Goal: Information Seeking & Learning: Learn about a topic

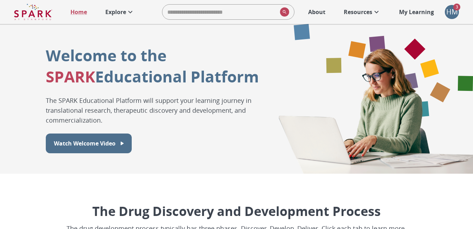
click at [377, 14] on icon at bounding box center [376, 12] width 8 height 8
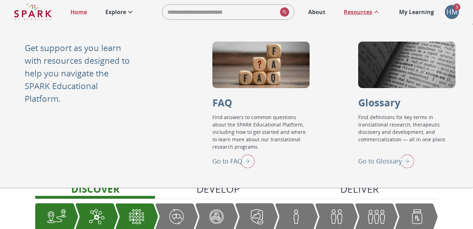
scroll to position [70, 0]
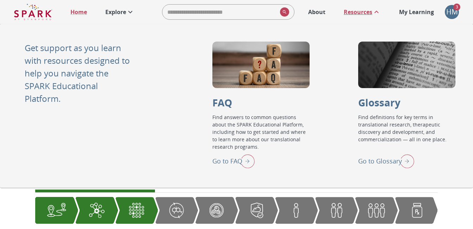
click at [164, 210] on div "Graphic showing the progression through the Discover, Develop, and Deliver pipe…" at bounding box center [176, 210] width 43 height 26
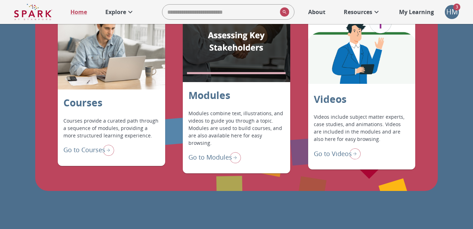
scroll to position [598, 0]
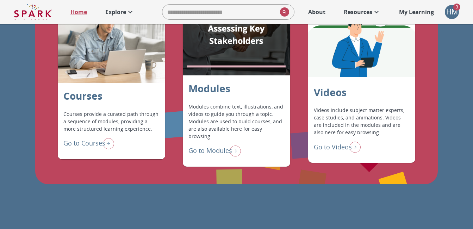
click at [91, 141] on p "Go to Courses" at bounding box center [84, 143] width 42 height 10
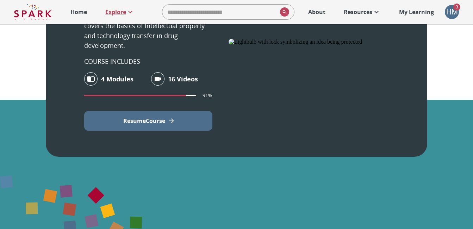
scroll to position [458, 0]
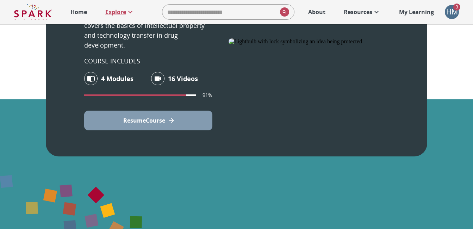
click at [166, 120] on button "Resume Course" at bounding box center [148, 121] width 128 height 20
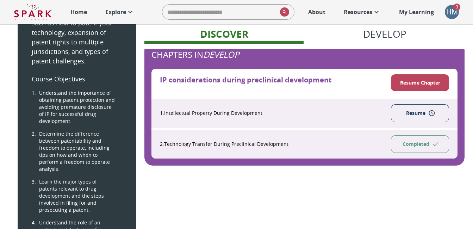
scroll to position [246, 0]
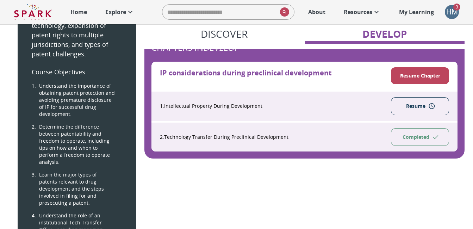
click at [415, 107] on button "Resume" at bounding box center [420, 106] width 58 height 18
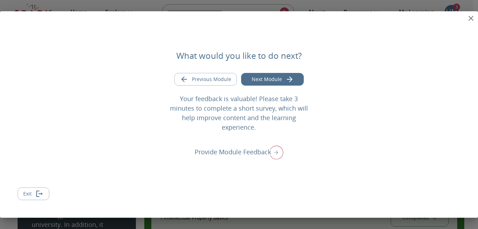
click at [276, 83] on button "Next Module" at bounding box center [272, 79] width 63 height 13
click at [472, 17] on icon "close" at bounding box center [470, 18] width 5 height 5
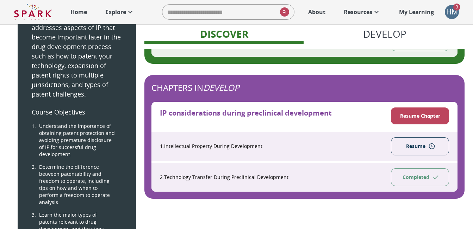
scroll to position [211, 0]
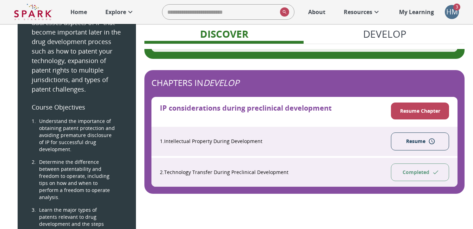
click at [428, 108] on button "Resume Chapter" at bounding box center [420, 110] width 58 height 17
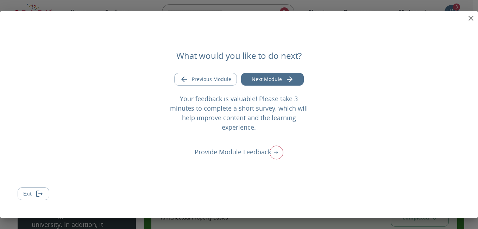
click at [278, 85] on button "Next Module" at bounding box center [272, 79] width 63 height 13
click at [471, 19] on icon "close" at bounding box center [471, 18] width 8 height 8
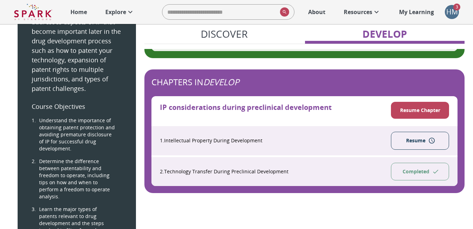
scroll to position [211, 0]
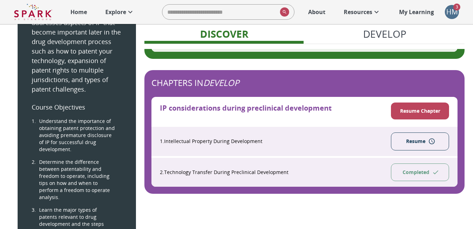
click at [430, 114] on button "Resume Chapter" at bounding box center [420, 110] width 58 height 17
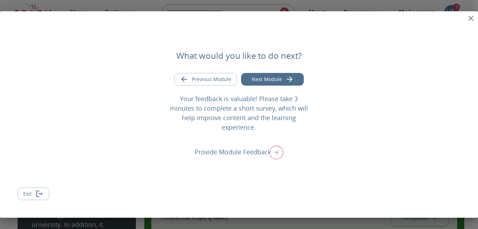
click at [281, 85] on button "Next Module" at bounding box center [272, 79] width 63 height 13
click at [260, 147] on p "Provide Module Feedback" at bounding box center [233, 152] width 76 height 10
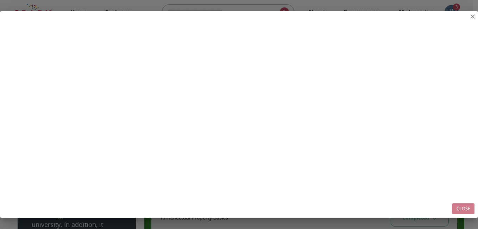
click at [464, 208] on button "Close" at bounding box center [463, 208] width 23 height 11
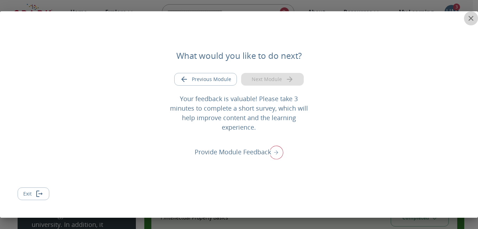
click at [470, 19] on icon "close" at bounding box center [471, 18] width 8 height 8
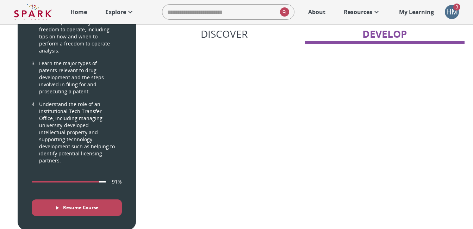
scroll to position [463, 0]
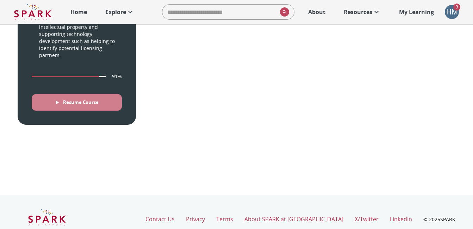
click at [116, 94] on button "Resume Course" at bounding box center [77, 102] width 90 height 17
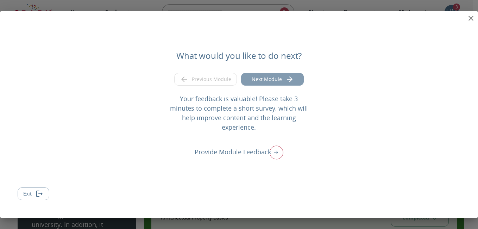
click at [276, 86] on button "Next Module" at bounding box center [272, 79] width 63 height 13
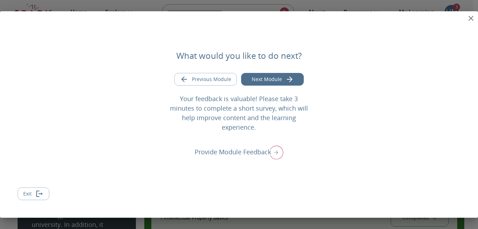
click at [369, 165] on div "What would you like to do next? Previous Module Next Module Your feedback is va…" at bounding box center [239, 114] width 478 height 206
click at [270, 80] on button "Next Module" at bounding box center [272, 79] width 63 height 13
click at [265, 147] on p "Provide Module Feedback" at bounding box center [233, 152] width 76 height 10
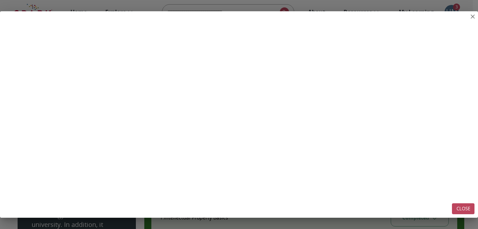
click at [468, 206] on button "Close" at bounding box center [463, 208] width 23 height 11
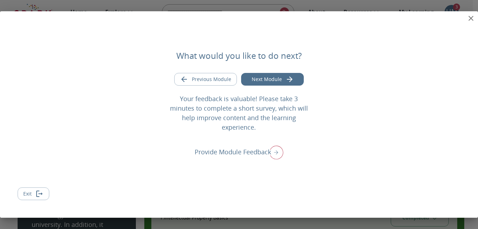
click at [269, 86] on button "Next Module" at bounding box center [272, 79] width 63 height 13
click at [240, 149] on p "Provide Module Feedback" at bounding box center [233, 152] width 76 height 10
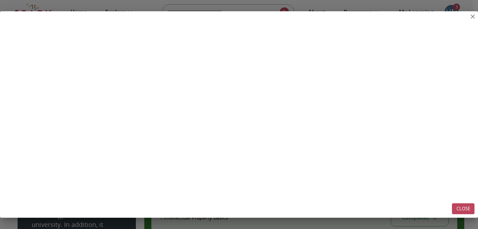
drag, startPoint x: 0, startPoint y: 118, endPoint x: 460, endPoint y: 210, distance: 468.9
click at [460, 210] on button "Close" at bounding box center [463, 208] width 23 height 11
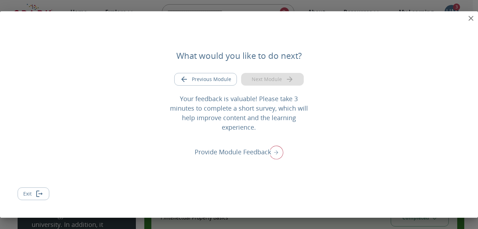
click at [471, 15] on icon "close" at bounding box center [471, 18] width 8 height 8
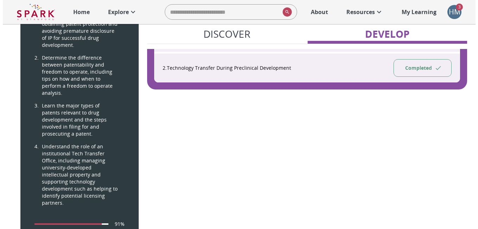
scroll to position [246, 0]
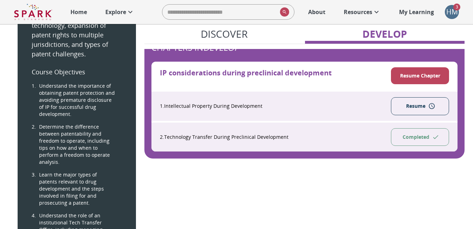
click at [455, 9] on span "3" at bounding box center [456, 7] width 7 height 7
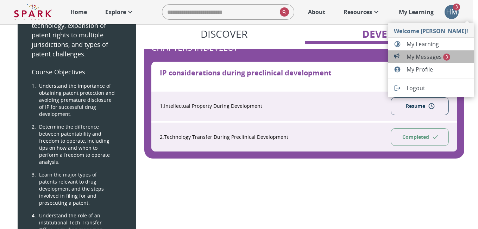
click at [433, 56] on span "My Messages 3" at bounding box center [438, 56] width 62 height 8
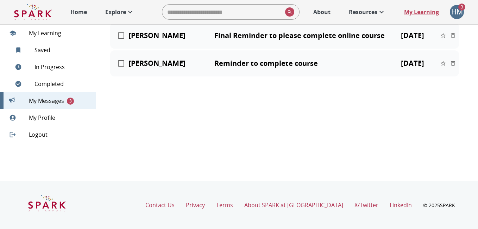
click at [419, 57] on div "My Messages ​ From Subject Date Actions [PERSON_NAME] What’s New: Glossary live…" at bounding box center [284, 7] width 349 height 138
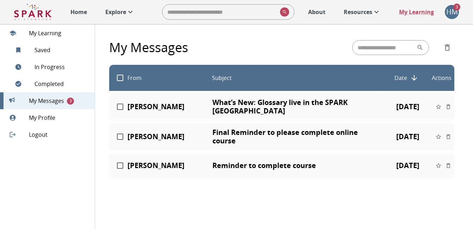
click at [433, 45] on div "​" at bounding box center [403, 47] width 102 height 15
click at [260, 102] on p "What’s New: Glossary live in the SPARK [GEOGRAPHIC_DATA]" at bounding box center [297, 106] width 170 height 17
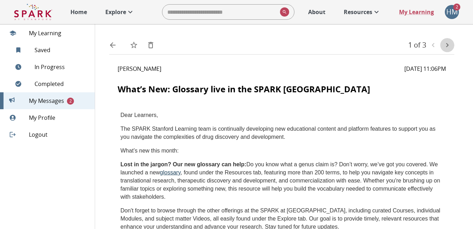
click at [447, 44] on icon "text" at bounding box center [447, 45] width 2 height 4
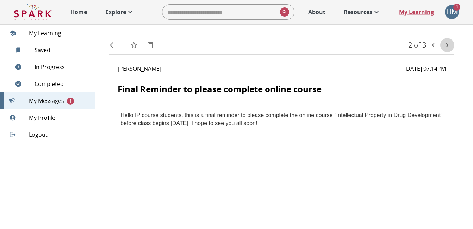
click at [447, 44] on icon "text" at bounding box center [447, 45] width 2 height 4
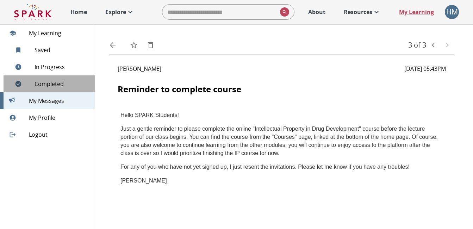
click at [59, 85] on span "Completed" at bounding box center [61, 84] width 55 height 8
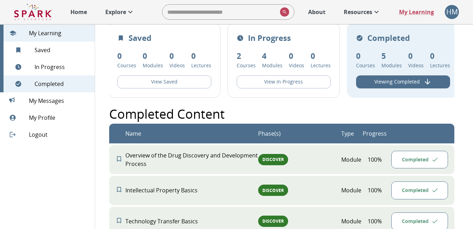
scroll to position [10, 0]
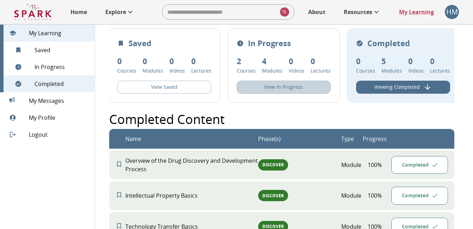
click at [285, 88] on button "View In Progress" at bounding box center [284, 87] width 94 height 13
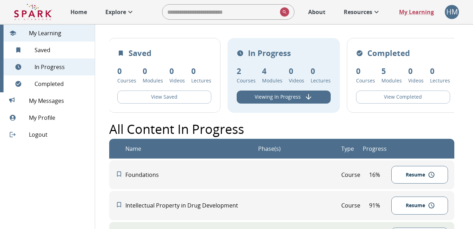
click at [304, 95] on icon "View In Progress" at bounding box center [308, 97] width 8 height 8
click at [414, 14] on p "My Learning" at bounding box center [416, 12] width 35 height 8
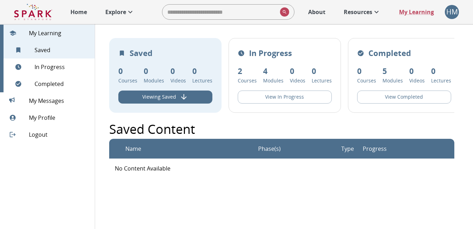
click at [453, 10] on div "HM" at bounding box center [452, 12] width 14 height 14
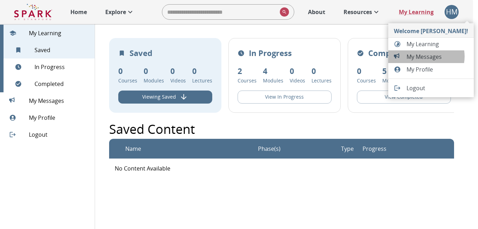
click at [425, 57] on span "My Messages" at bounding box center [438, 56] width 62 height 8
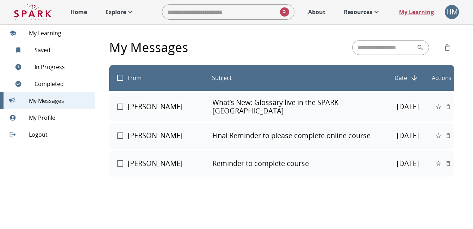
click at [291, 138] on p "Final Reminder to please complete online course" at bounding box center [297, 135] width 170 height 8
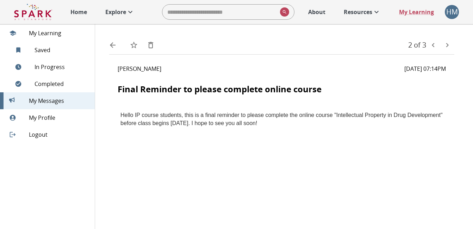
click at [58, 66] on span "In Progress" at bounding box center [61, 67] width 55 height 8
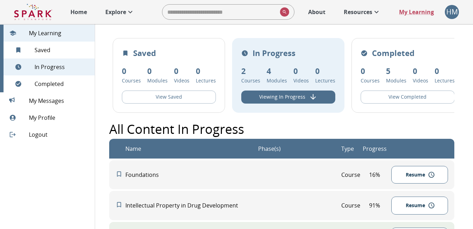
click at [309, 100] on icon "View In Progress" at bounding box center [313, 97] width 8 height 8
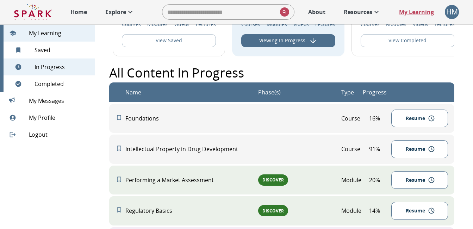
scroll to position [70, 0]
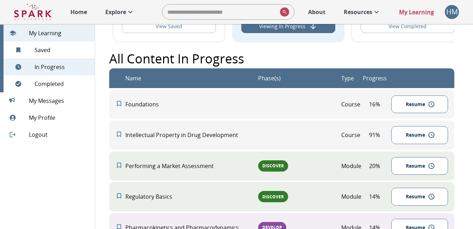
click at [411, 142] on button "Resume" at bounding box center [419, 135] width 56 height 18
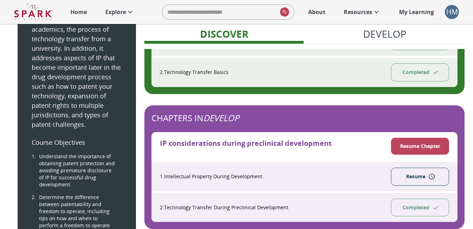
scroll to position [211, 0]
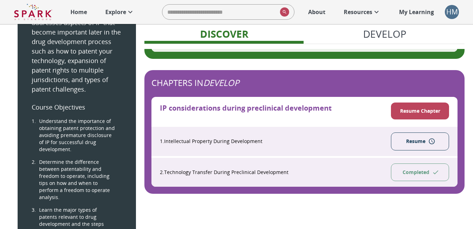
click at [405, 140] on button "Resume" at bounding box center [420, 141] width 58 height 18
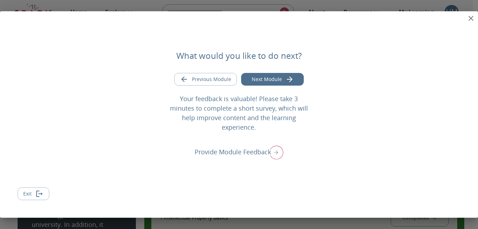
click at [259, 147] on p "Provide Module Feedback" at bounding box center [233, 152] width 76 height 10
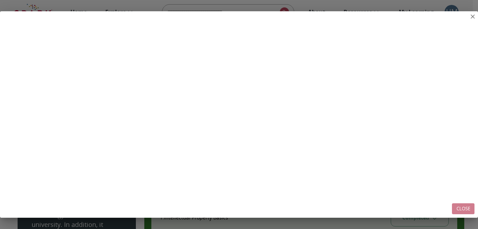
click at [461, 210] on button "Close" at bounding box center [463, 208] width 23 height 11
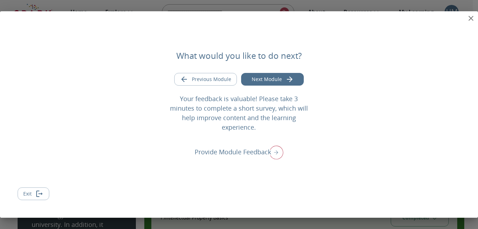
click at [280, 86] on button "Next Module" at bounding box center [272, 79] width 63 height 13
click at [242, 149] on p "Provide Module Feedback" at bounding box center [233, 152] width 76 height 10
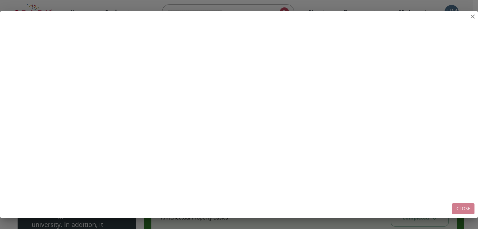
click at [458, 207] on button "Close" at bounding box center [463, 208] width 23 height 11
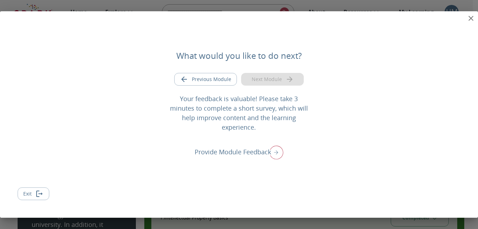
click at [244, 148] on p "Provide Module Feedback" at bounding box center [233, 152] width 76 height 10
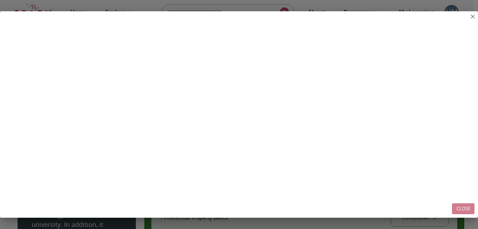
click at [460, 209] on button "Close" at bounding box center [463, 208] width 23 height 11
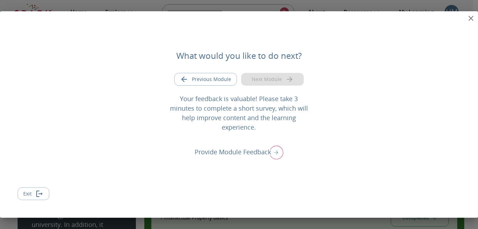
click at [260, 148] on p "Provide Module Feedback" at bounding box center [233, 152] width 76 height 10
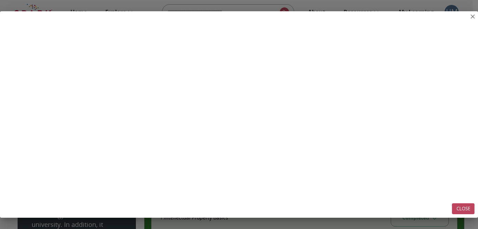
click at [459, 208] on button "Close" at bounding box center [463, 208] width 23 height 11
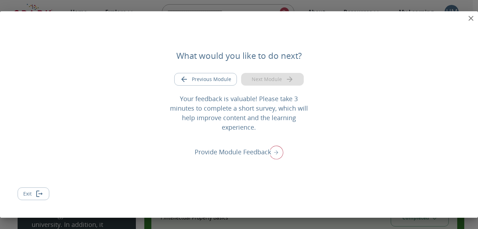
click at [471, 18] on icon "close" at bounding box center [470, 18] width 5 height 5
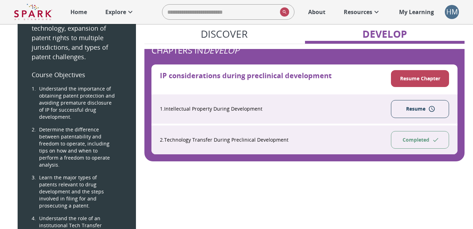
scroll to position [246, 0]
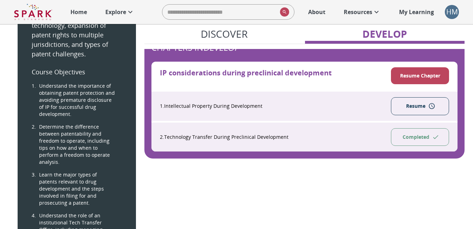
click at [433, 108] on icon "Resume" at bounding box center [431, 105] width 7 height 7
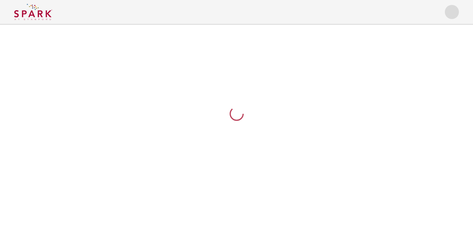
scroll to position [0, 0]
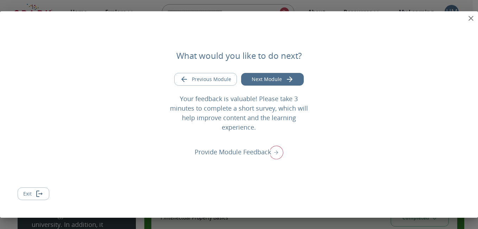
click at [470, 15] on icon "close" at bounding box center [471, 18] width 8 height 8
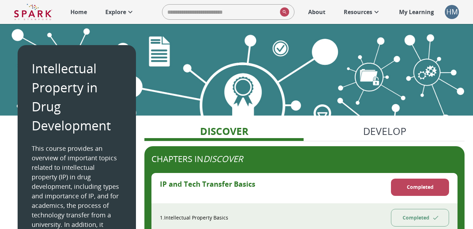
click at [454, 13] on div "HM" at bounding box center [452, 12] width 14 height 14
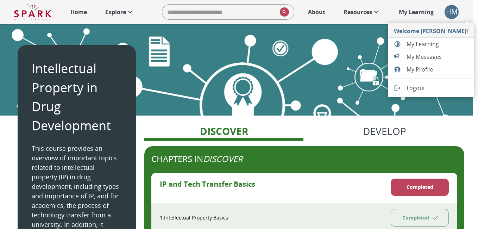
click at [428, 47] on span "My Learning" at bounding box center [438, 44] width 62 height 8
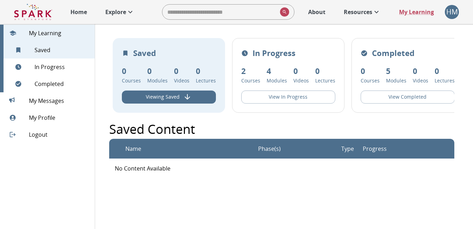
click at [294, 100] on button "View In Progress" at bounding box center [288, 96] width 94 height 13
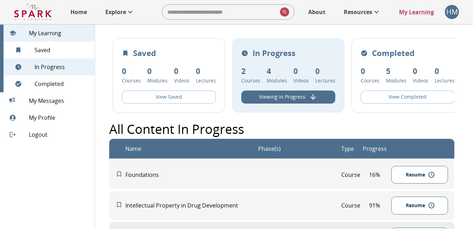
click at [452, 14] on div "HM" at bounding box center [452, 12] width 14 height 14
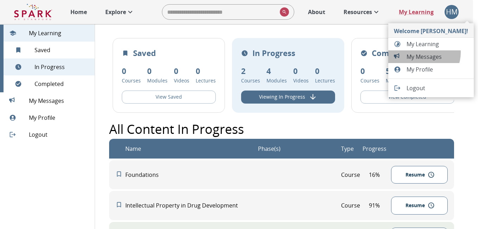
click at [423, 52] on span "My Messages" at bounding box center [438, 56] width 62 height 8
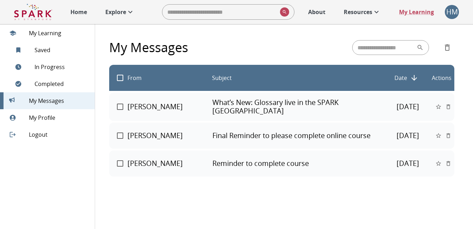
click at [281, 137] on p "Final Reminder to please complete online course" at bounding box center [297, 135] width 170 height 8
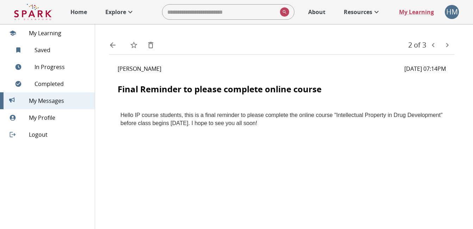
click at [450, 13] on div "HM" at bounding box center [452, 12] width 14 height 14
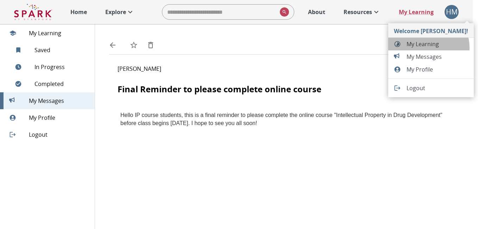
click at [428, 48] on span "My Learning" at bounding box center [438, 44] width 62 height 8
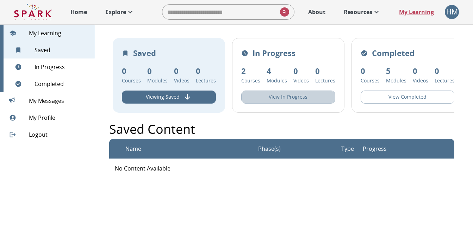
click at [303, 96] on button "View In Progress" at bounding box center [288, 96] width 94 height 13
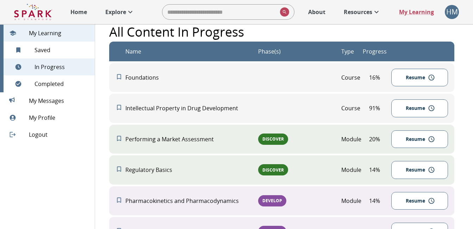
scroll to position [141, 0]
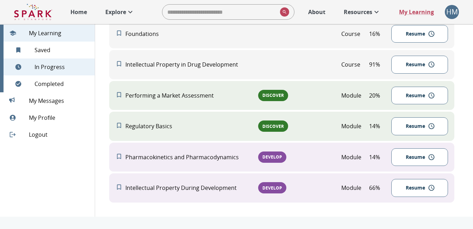
click at [360, 69] on p "91 %" at bounding box center [374, 64] width 33 height 8
click at [431, 68] on icon "Resume" at bounding box center [431, 64] width 7 height 7
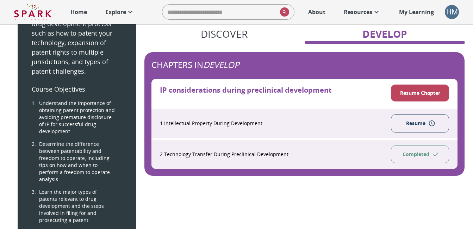
scroll to position [246, 0]
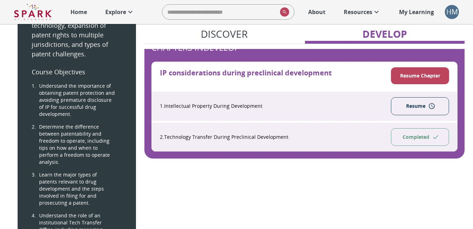
click at [405, 73] on button "Resume Chapter" at bounding box center [420, 75] width 58 height 17
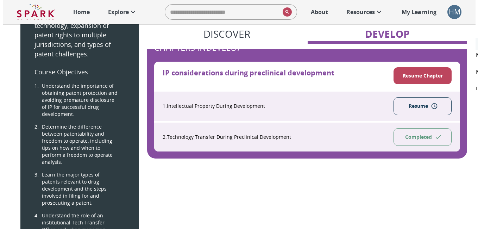
scroll to position [0, 0]
